Goal: Information Seeking & Learning: Learn about a topic

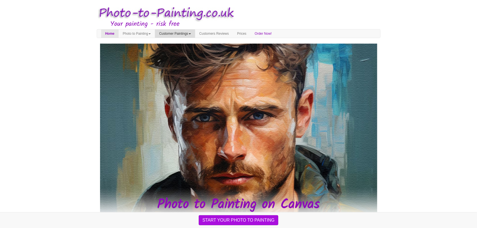
click at [195, 33] on link "Customer Paintings" at bounding box center [175, 33] width 40 height 8
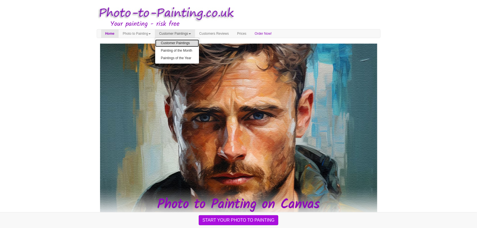
click at [184, 42] on link "Customer Paintings" at bounding box center [177, 42] width 44 height 7
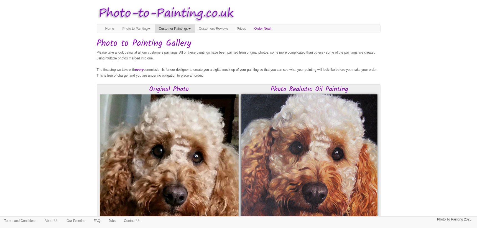
click at [195, 27] on link "Customer Paintings" at bounding box center [175, 28] width 40 height 8
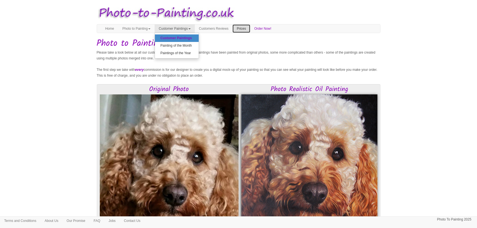
click at [250, 27] on link "Prices" at bounding box center [241, 28] width 17 height 8
